Goal: Find specific page/section: Find specific page/section

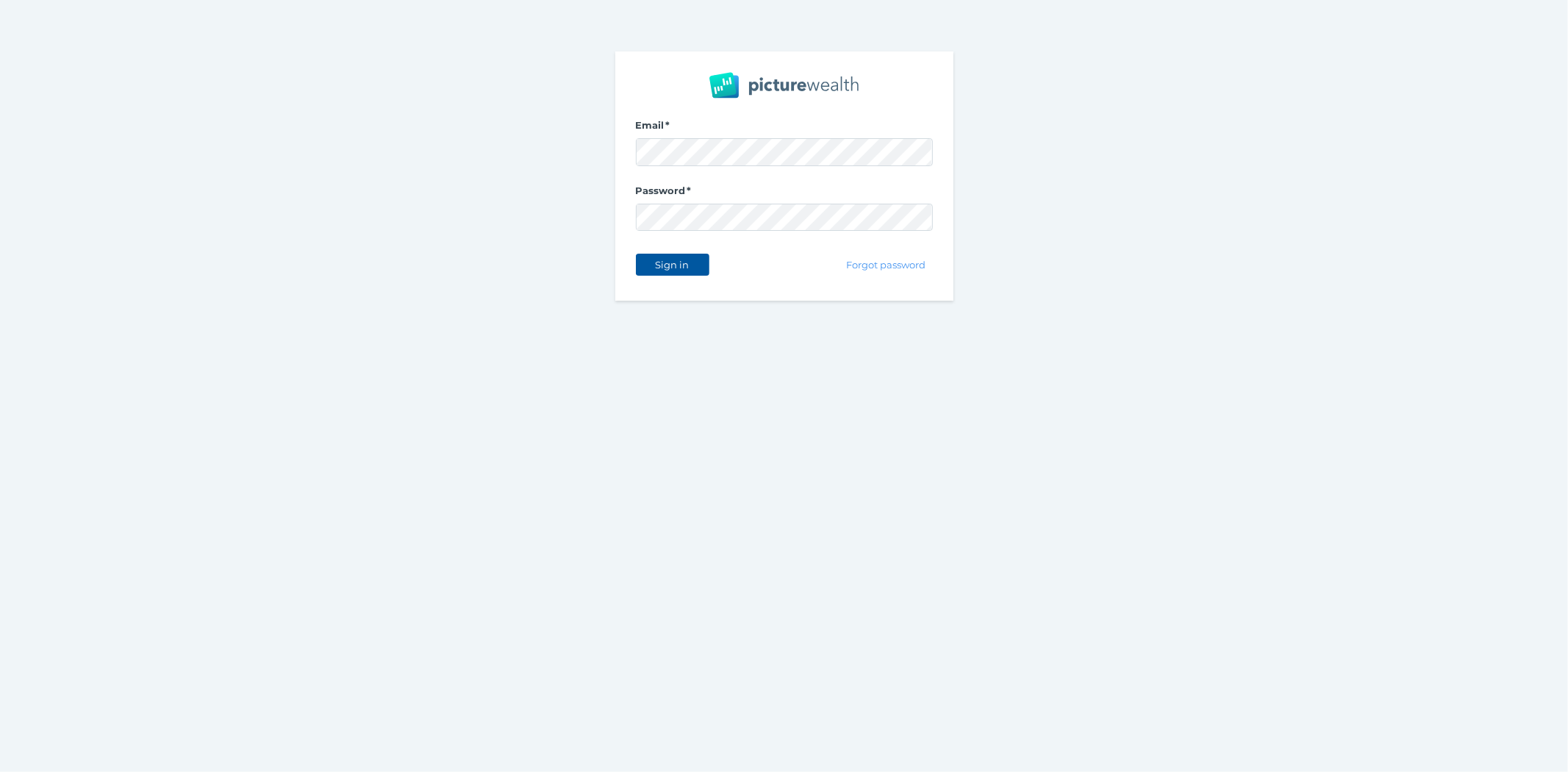
click at [686, 267] on span "Sign in" at bounding box center [672, 265] width 46 height 12
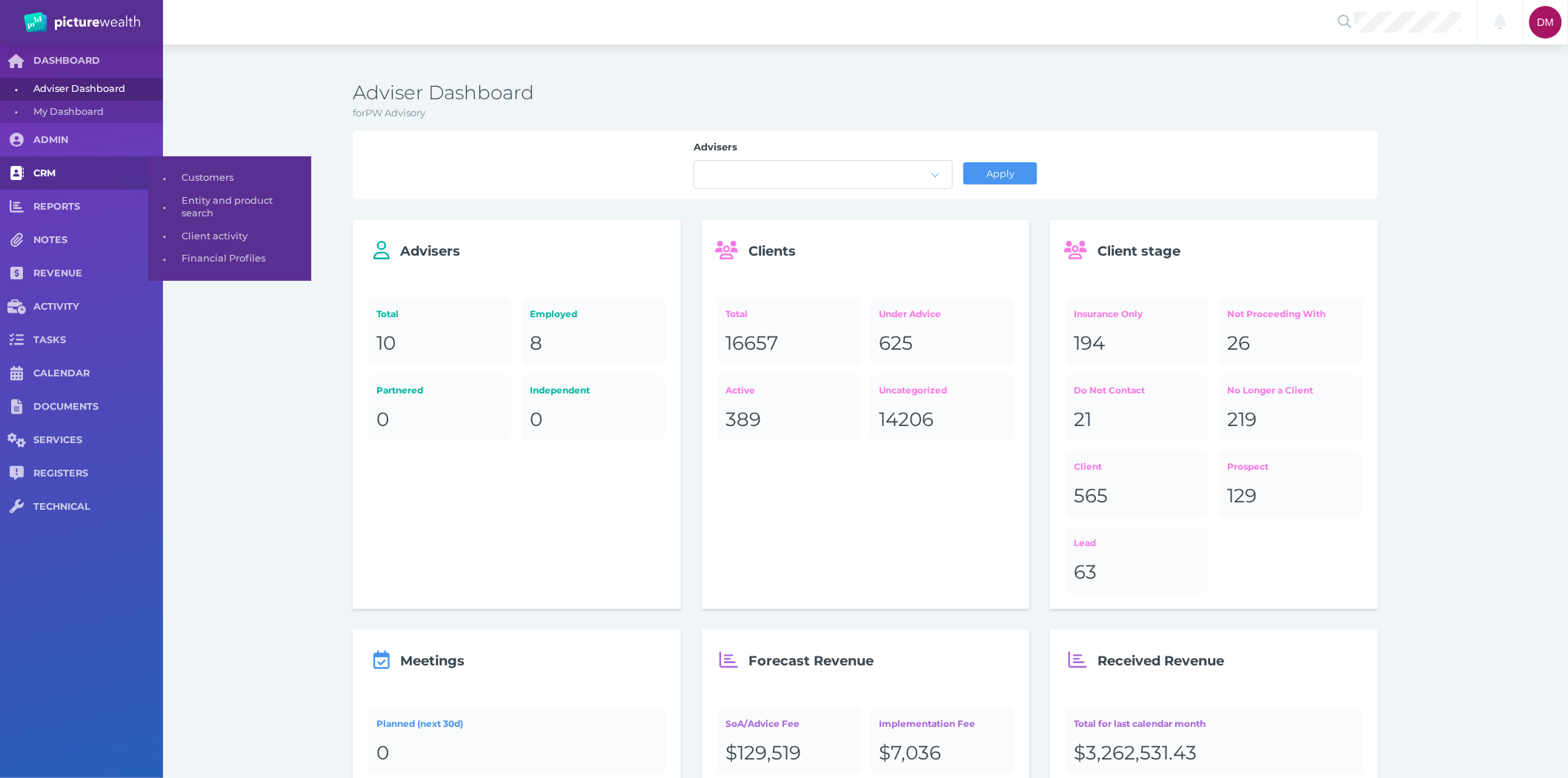
click at [28, 165] on span at bounding box center [16, 172] width 33 height 33
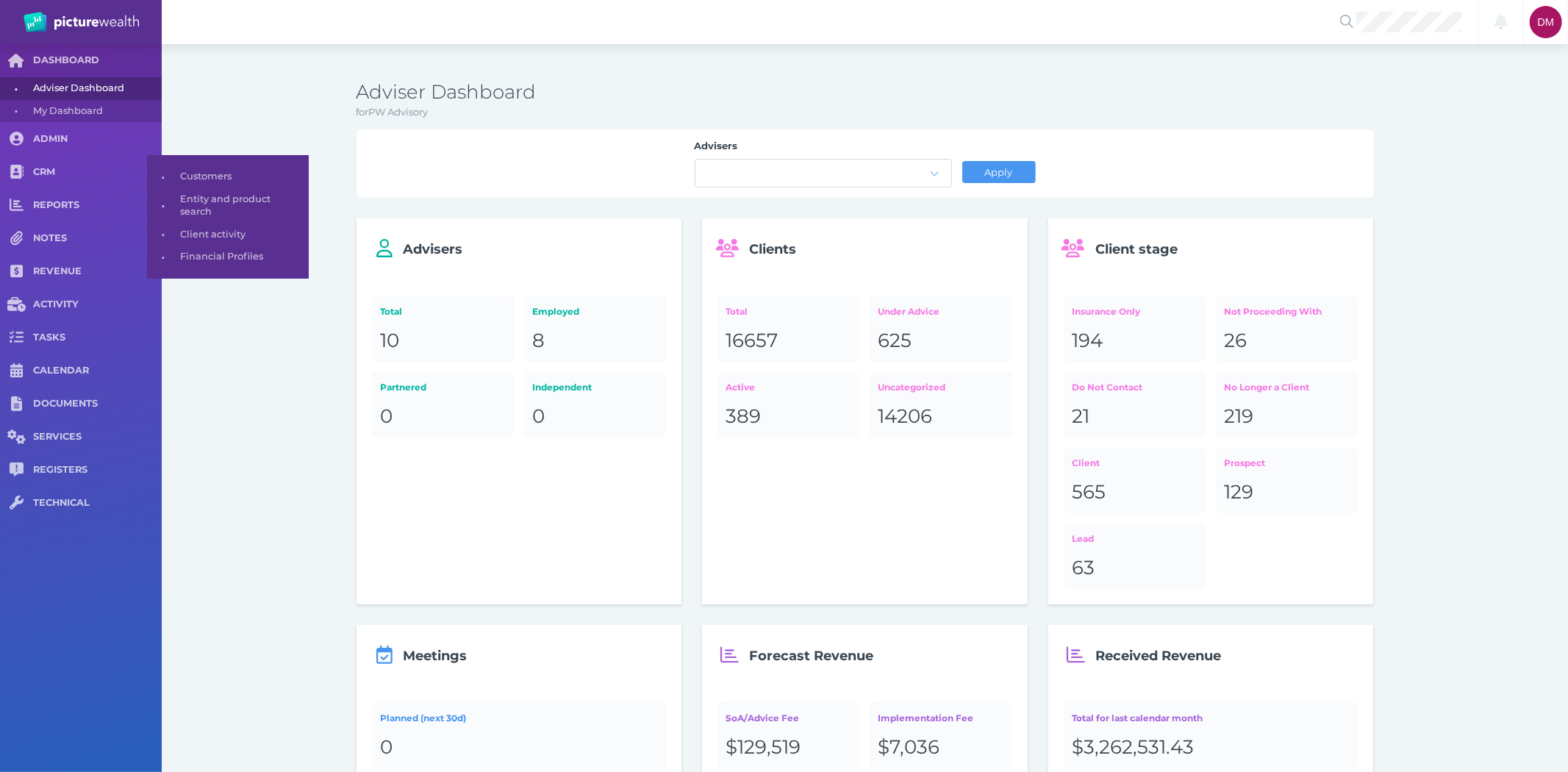
select select "25"
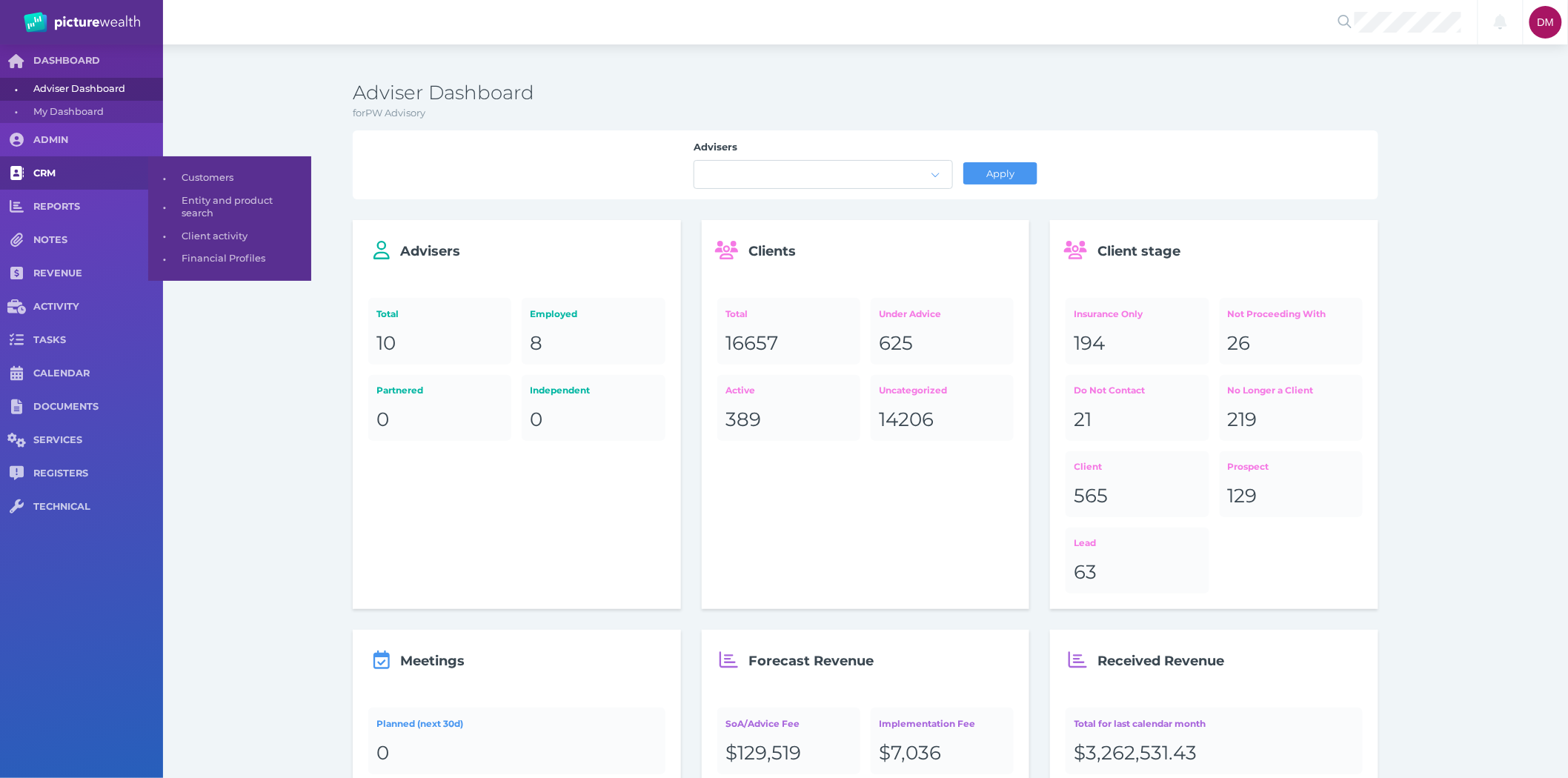
click at [40, 171] on span "CRM" at bounding box center [97, 174] width 130 height 13
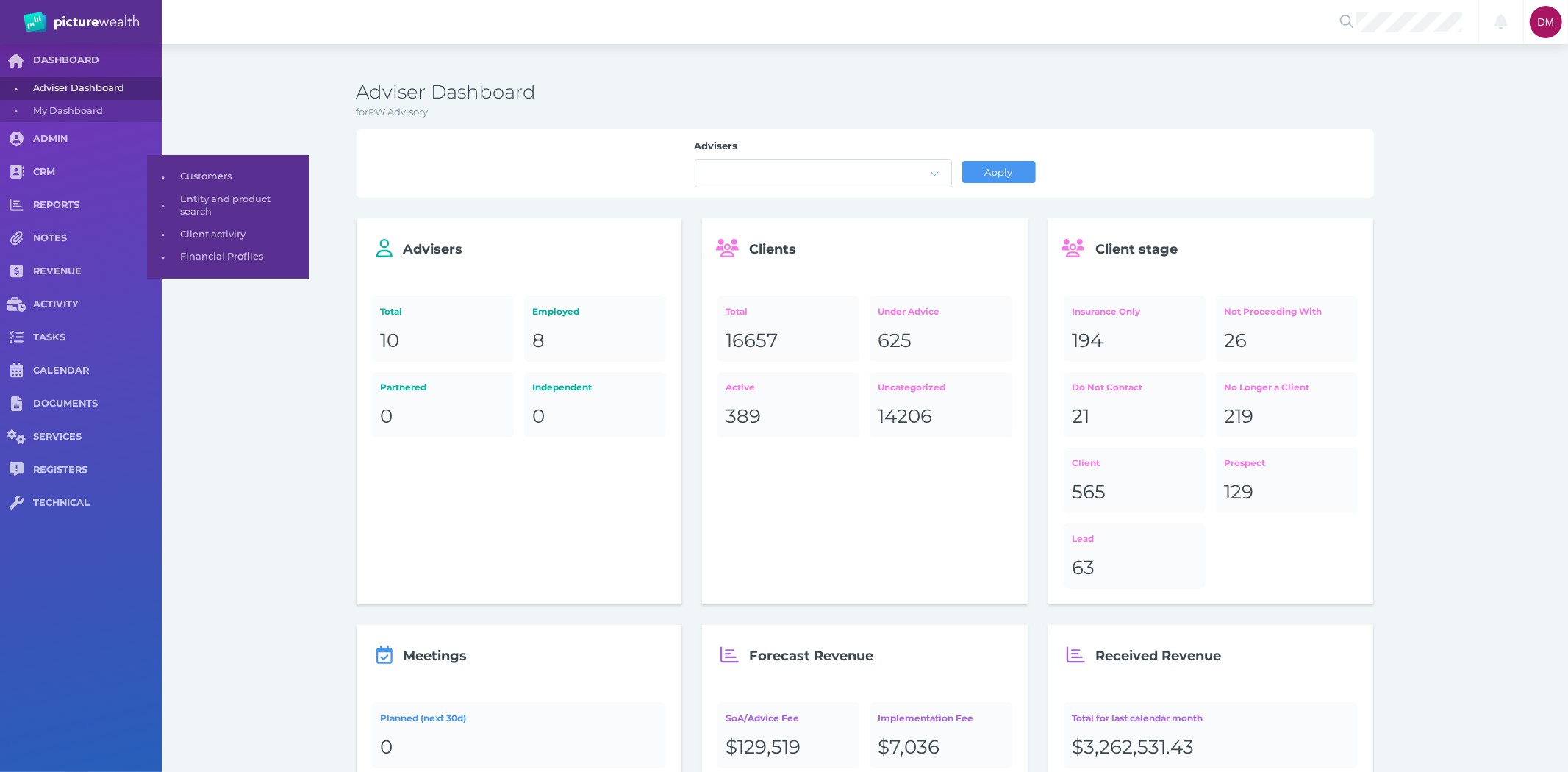
select select "25"
